Goal: Information Seeking & Learning: Learn about a topic

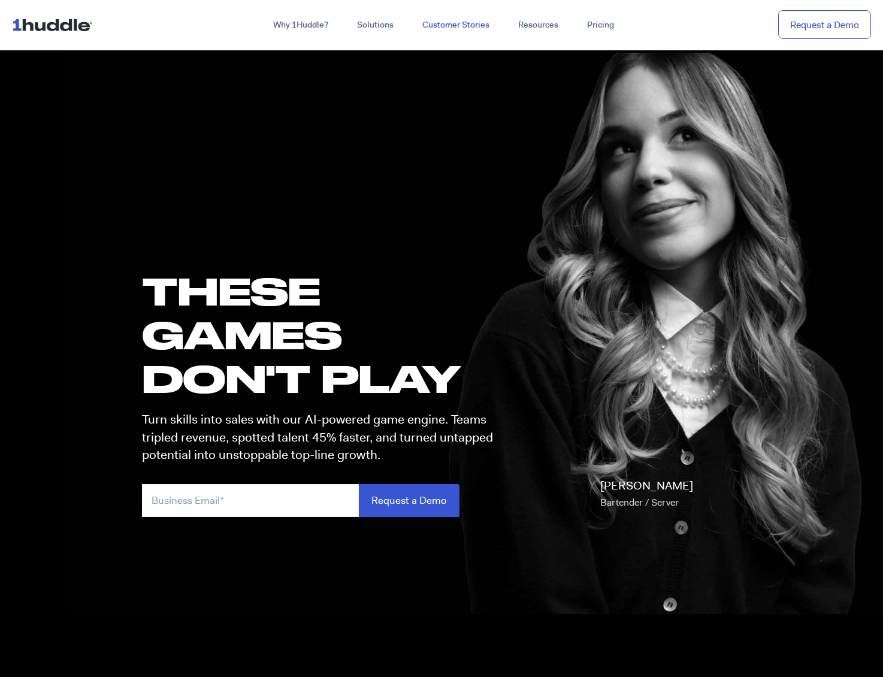
click at [457, 26] on link "Customer Stories" at bounding box center [456, 25] width 96 height 22
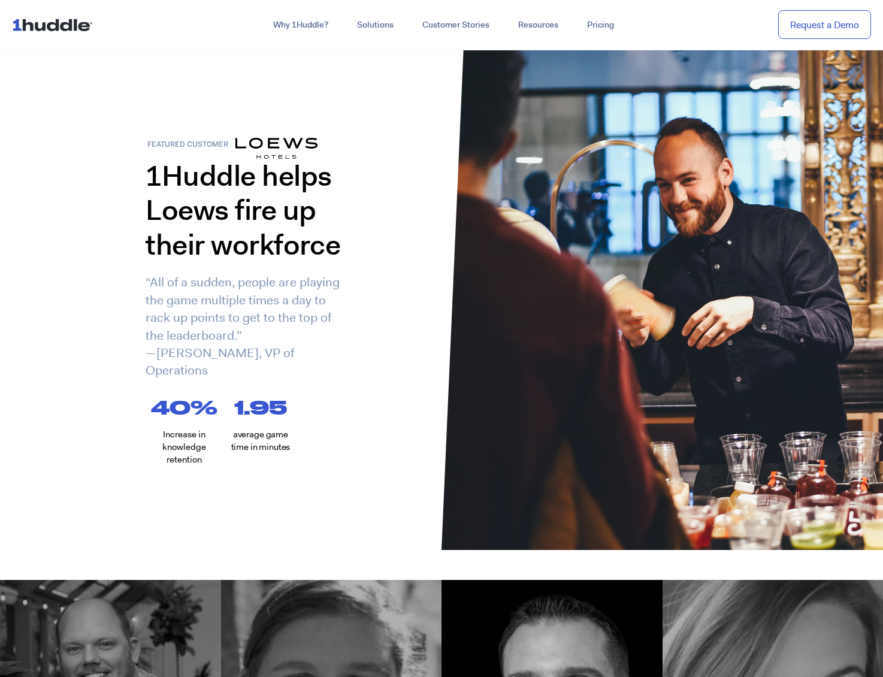
drag, startPoint x: 401, startPoint y: 220, endPoint x: 407, endPoint y: 220, distance: 6.0
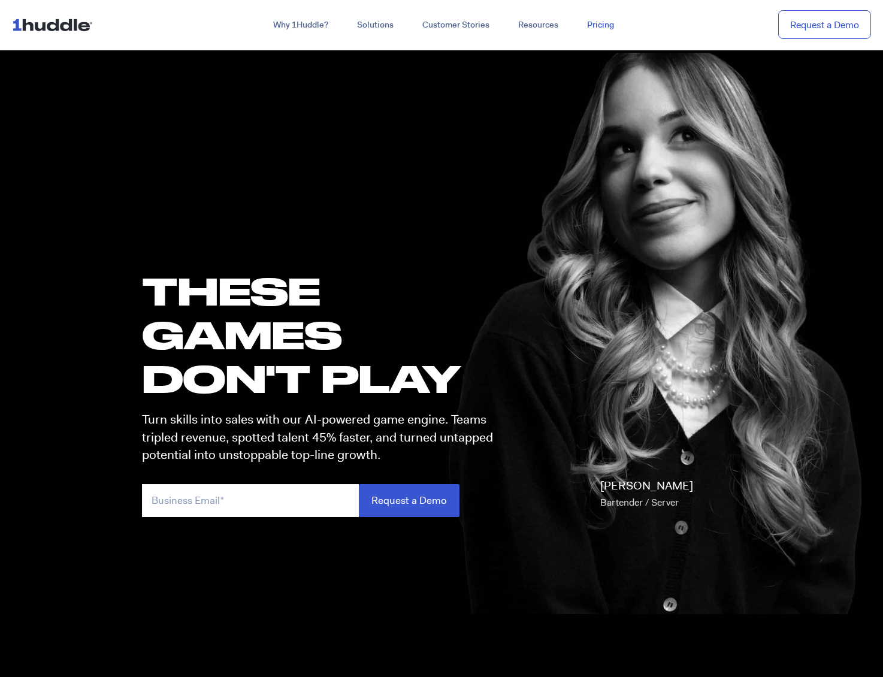
click at [601, 26] on link "Pricing" at bounding box center [601, 25] width 56 height 22
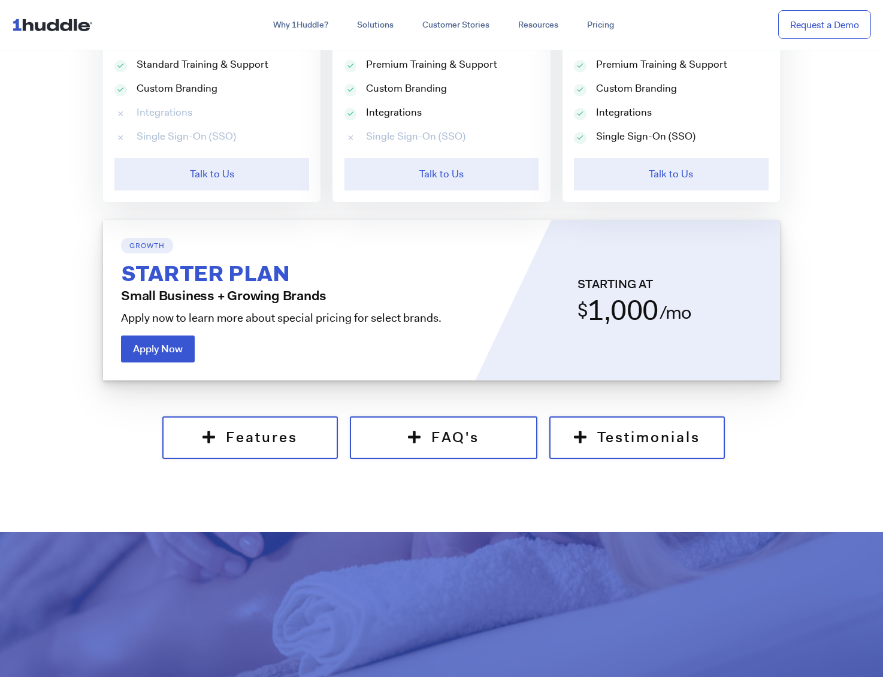
scroll to position [1018, 0]
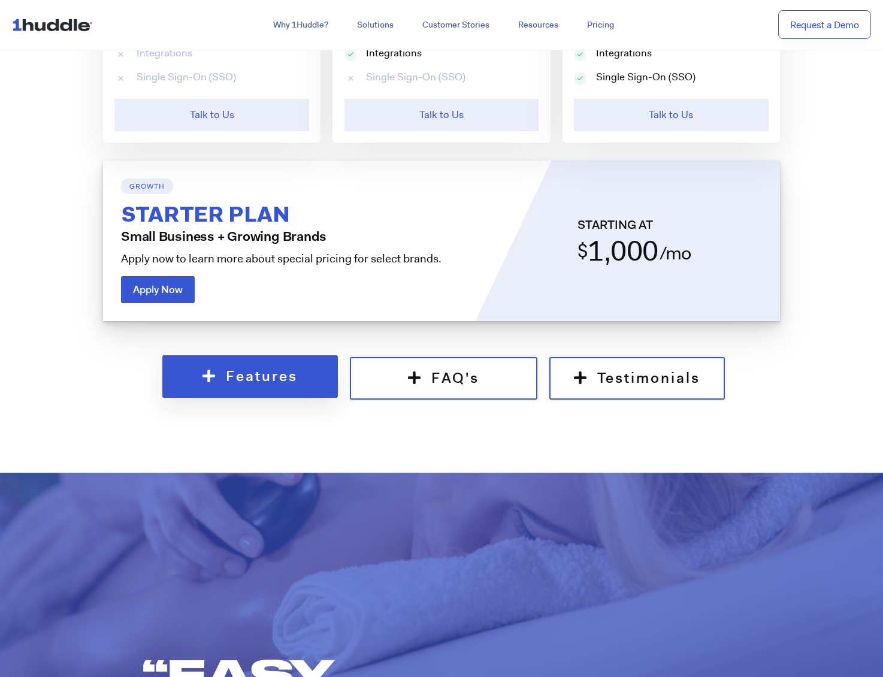
click at [299, 383] on link "Features" at bounding box center [249, 376] width 175 height 43
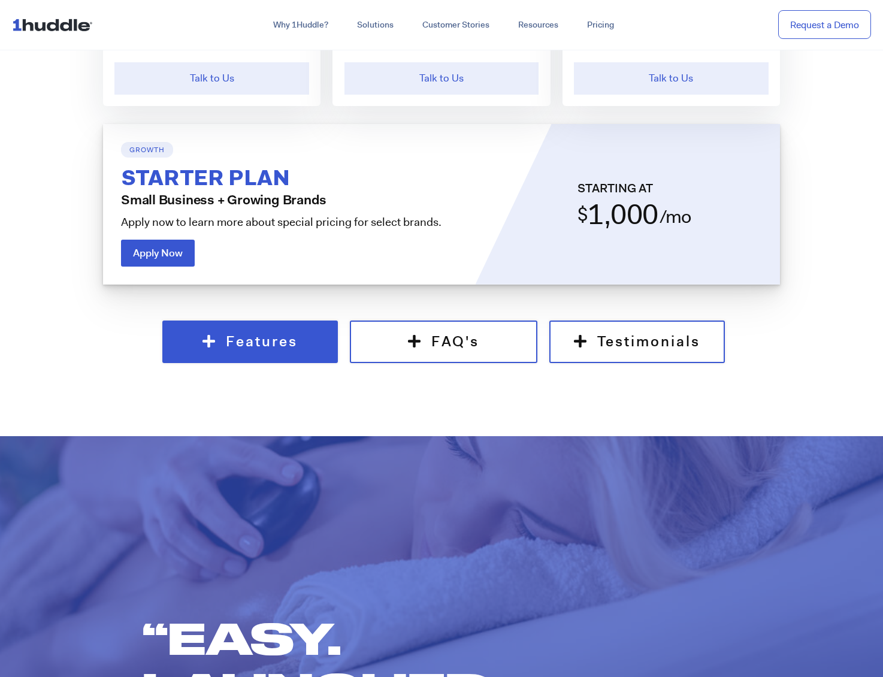
scroll to position [868, 0]
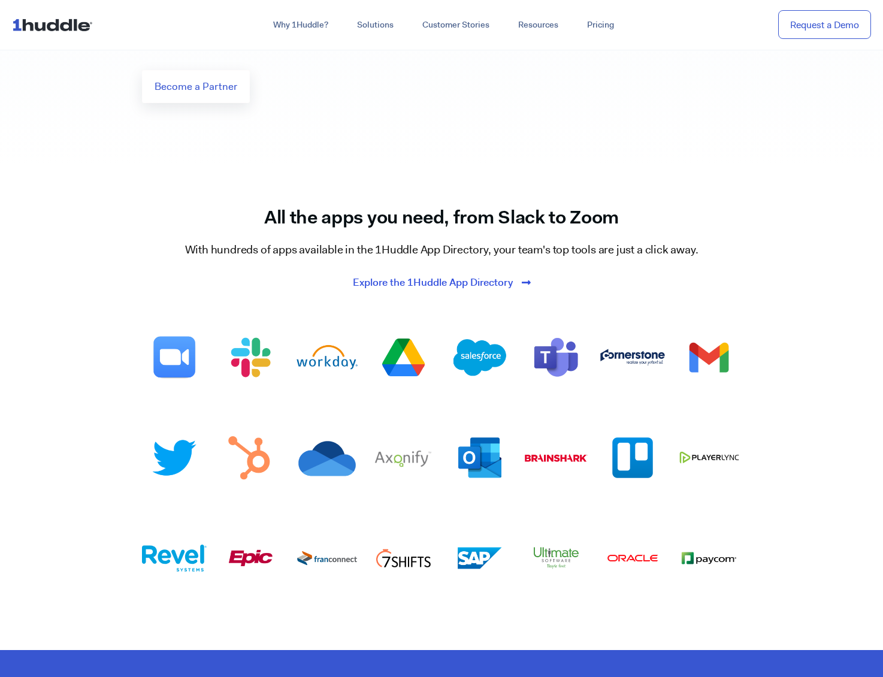
scroll to position [1557, 0]
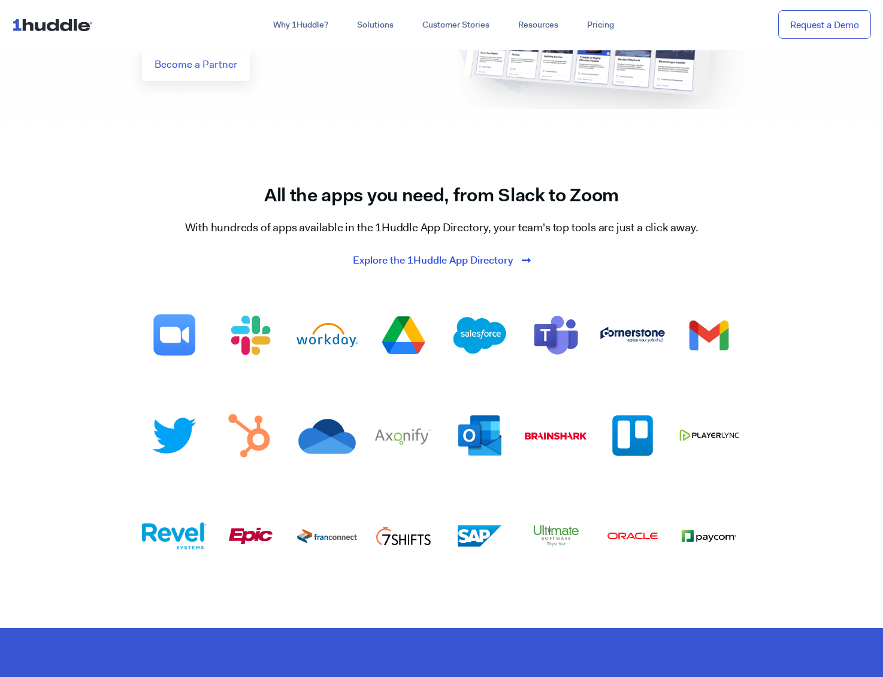
click at [478, 255] on span "Explore the 1Huddle App Directory" at bounding box center [433, 260] width 160 height 11
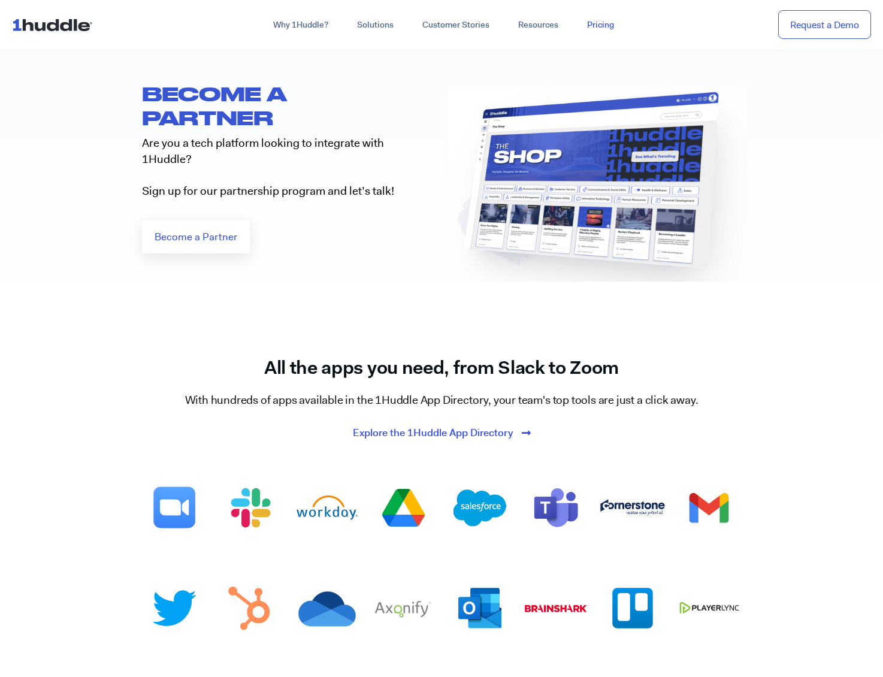
scroll to position [1210, 0]
